Goal: Task Accomplishment & Management: Use online tool/utility

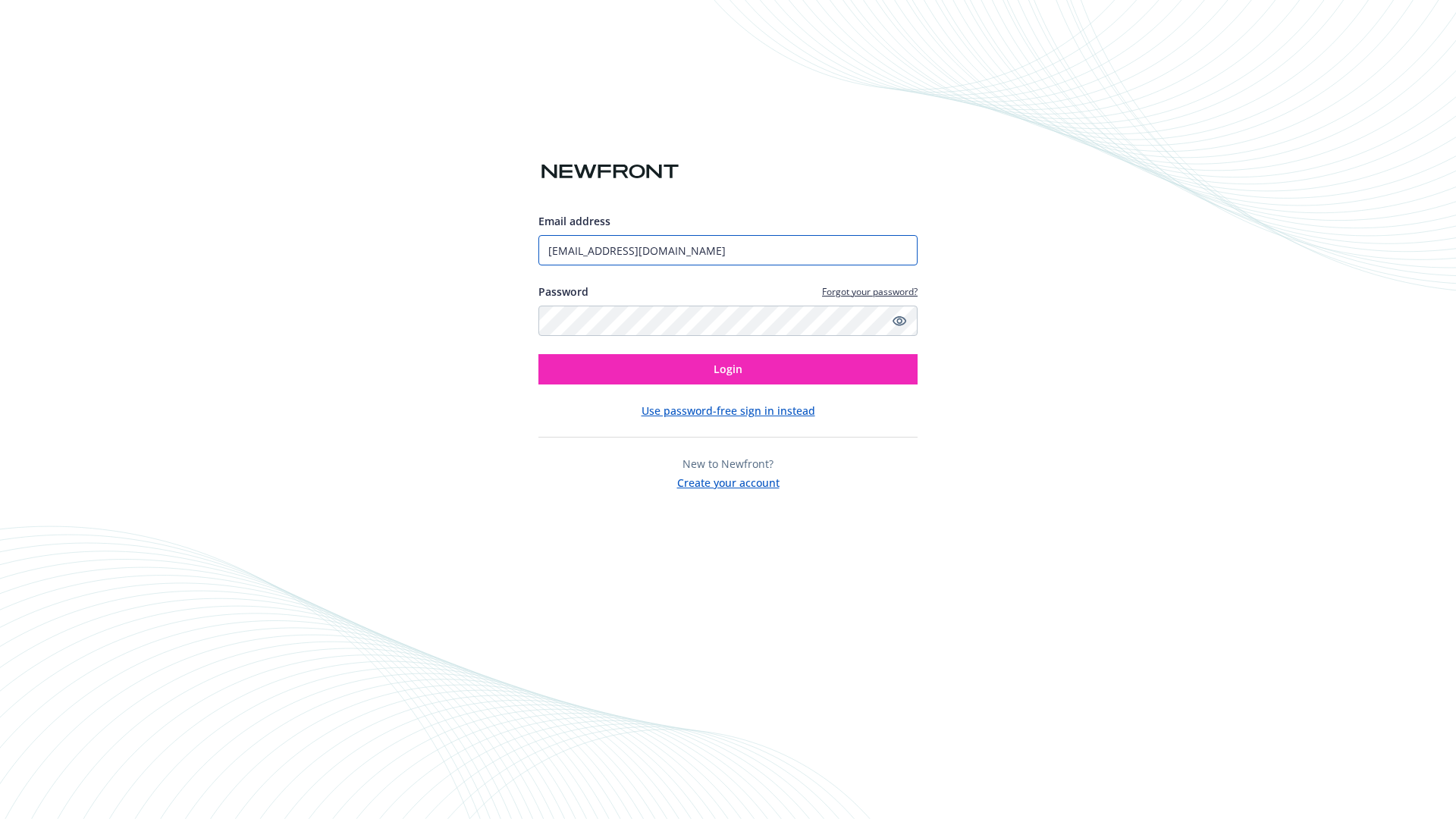
type input "[EMAIL_ADDRESS][DOMAIN_NAME]"
click at [728, 369] on span "Login" at bounding box center [728, 369] width 29 height 15
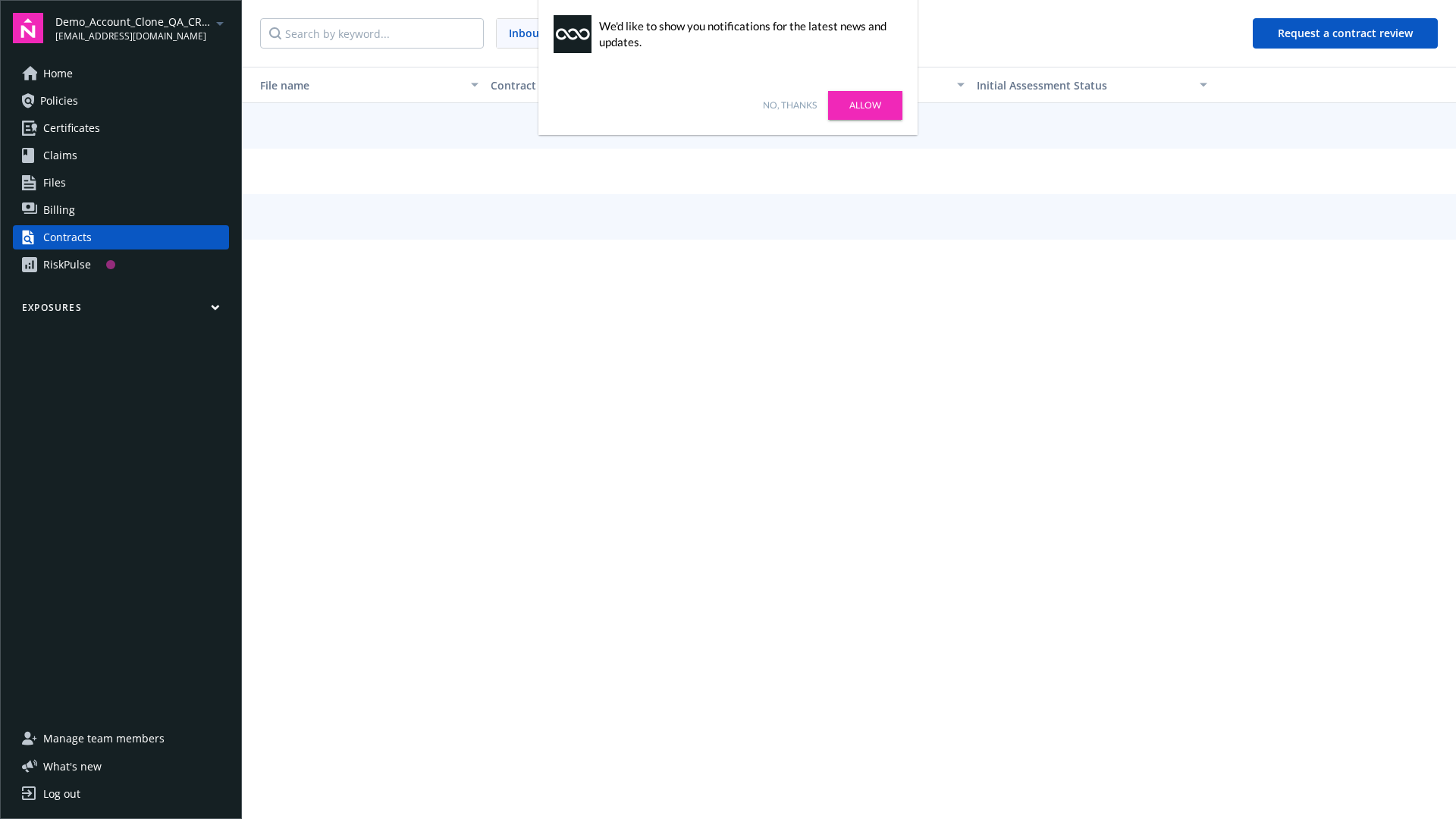
click at [789, 105] on link "No, thanks" at bounding box center [789, 105] width 54 height 14
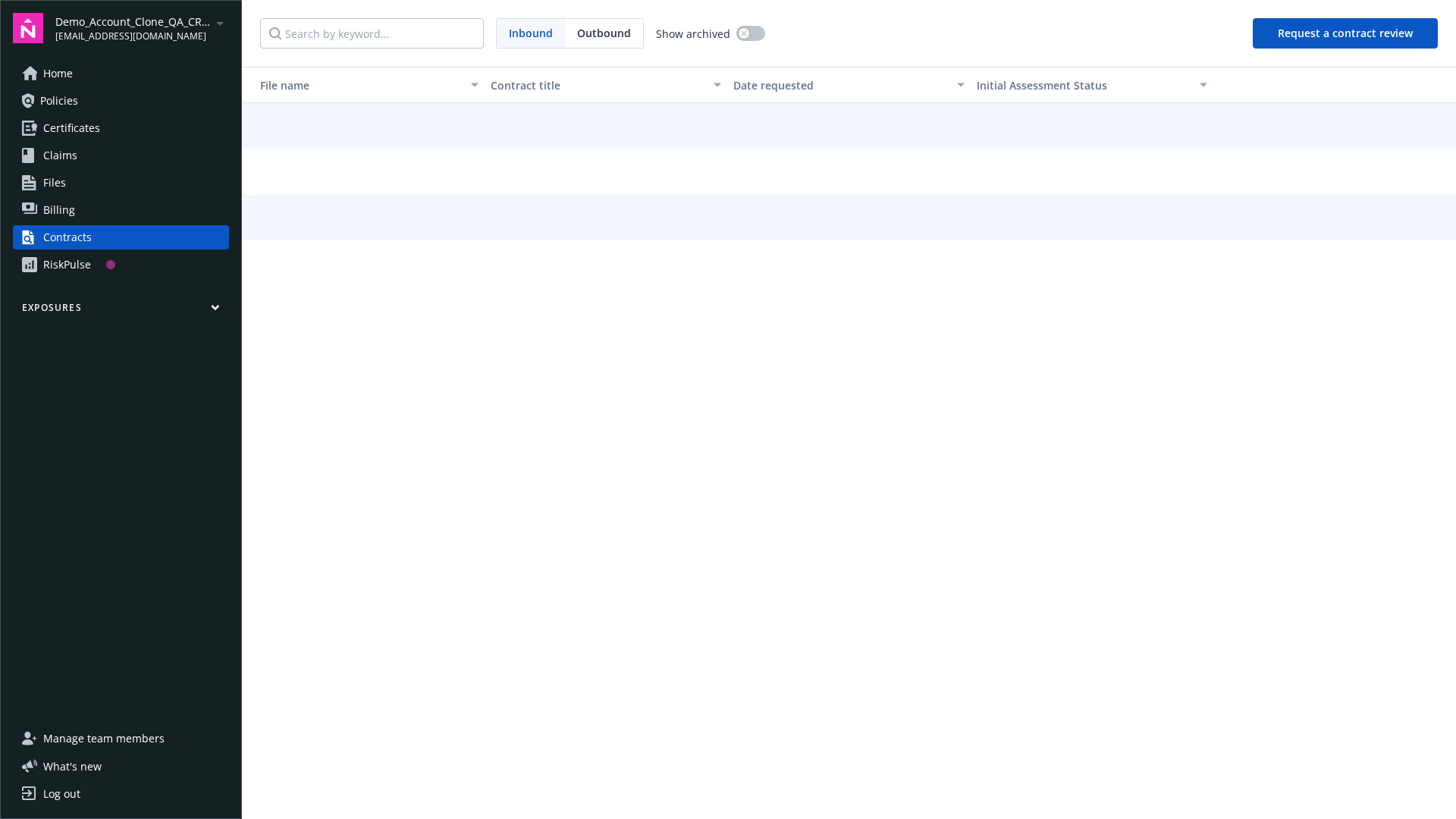
click at [1346, 33] on button "Request a contract review" at bounding box center [1345, 33] width 185 height 30
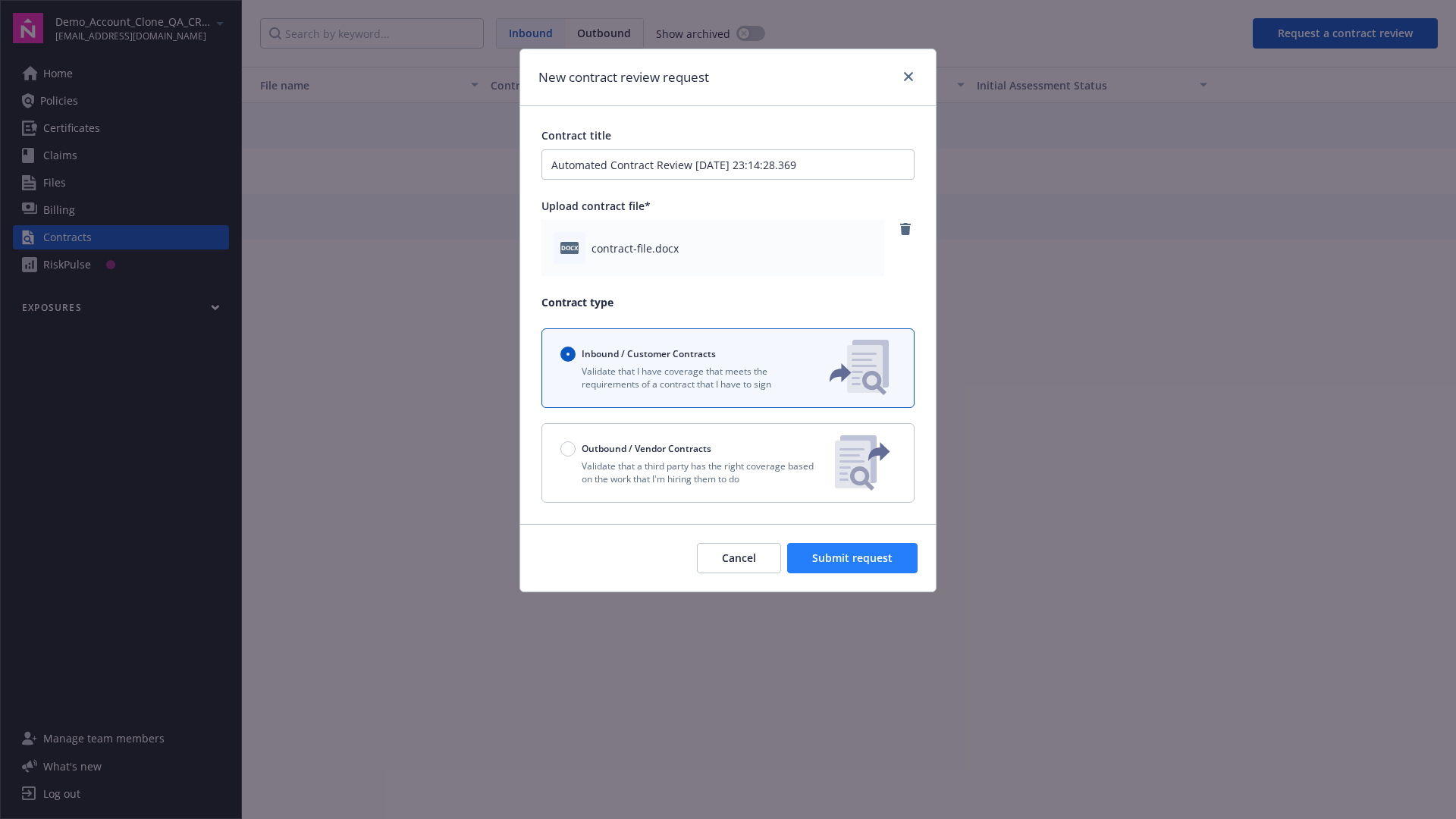
type input "Automated Contract Review [DATE] 23:14:28.369"
click at [853, 559] on span "Submit request" at bounding box center [852, 558] width 80 height 15
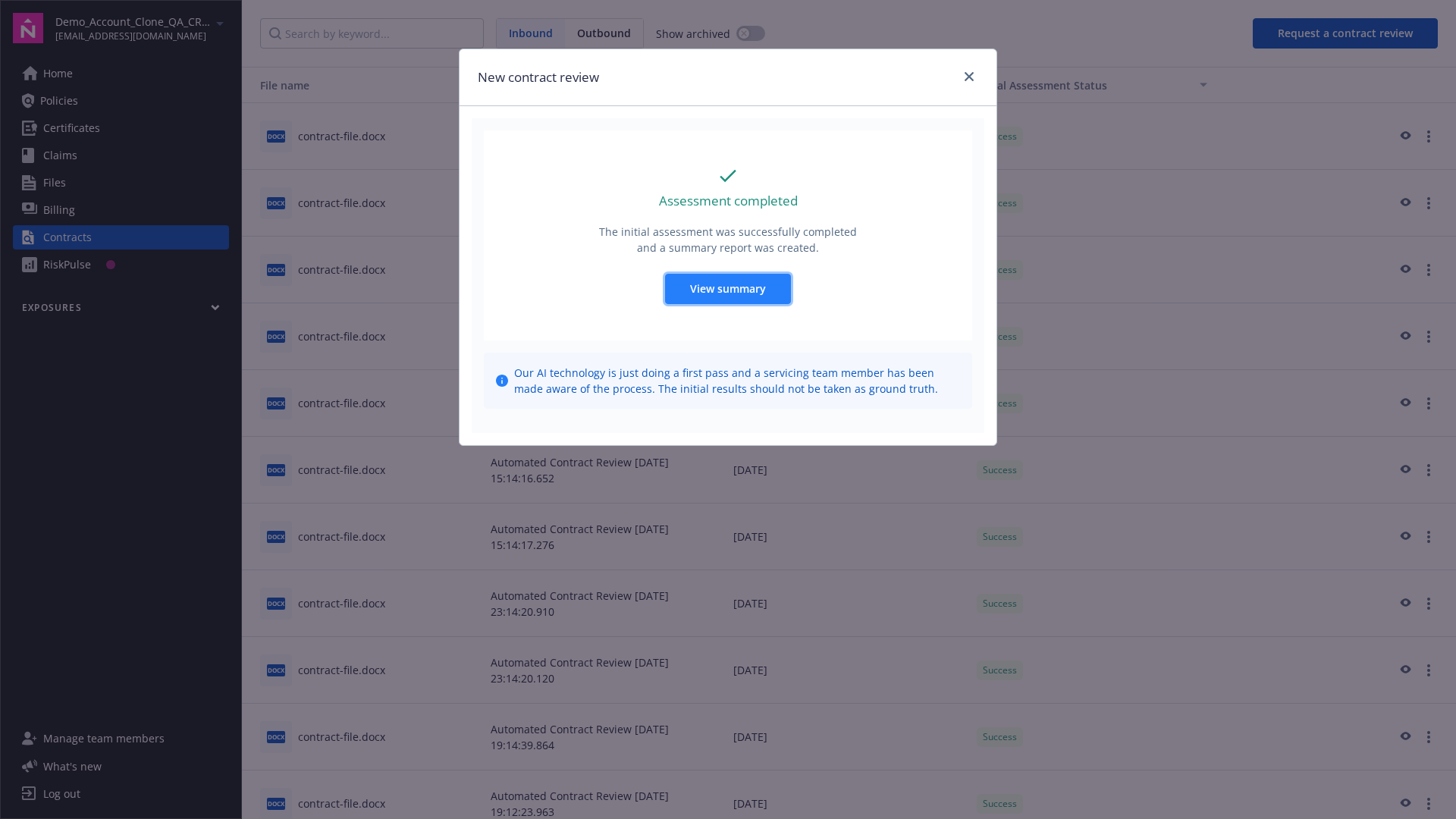
click at [728, 288] on span "View summary" at bounding box center [728, 289] width 76 height 15
